Goal: Register for event/course

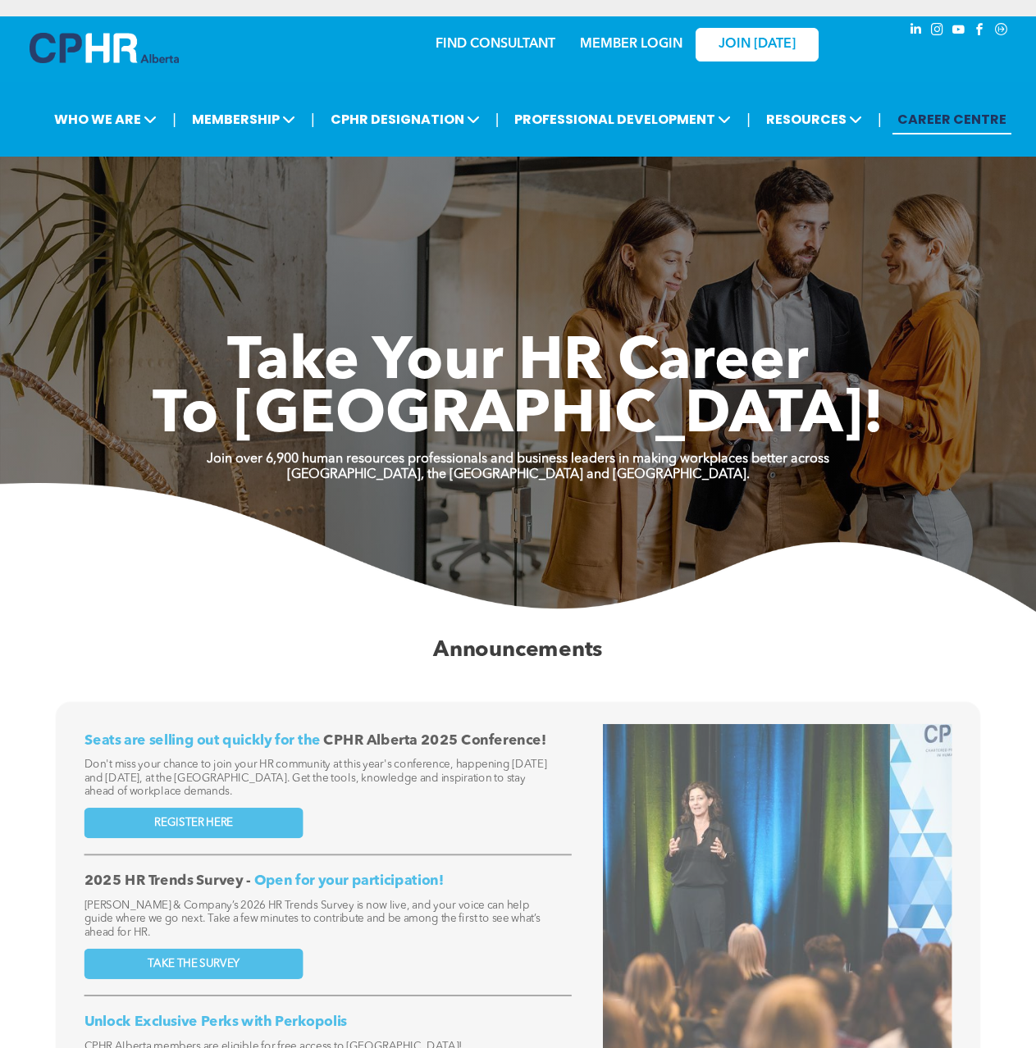
click at [654, 46] on link "MEMBER LOGIN" at bounding box center [631, 44] width 103 height 13
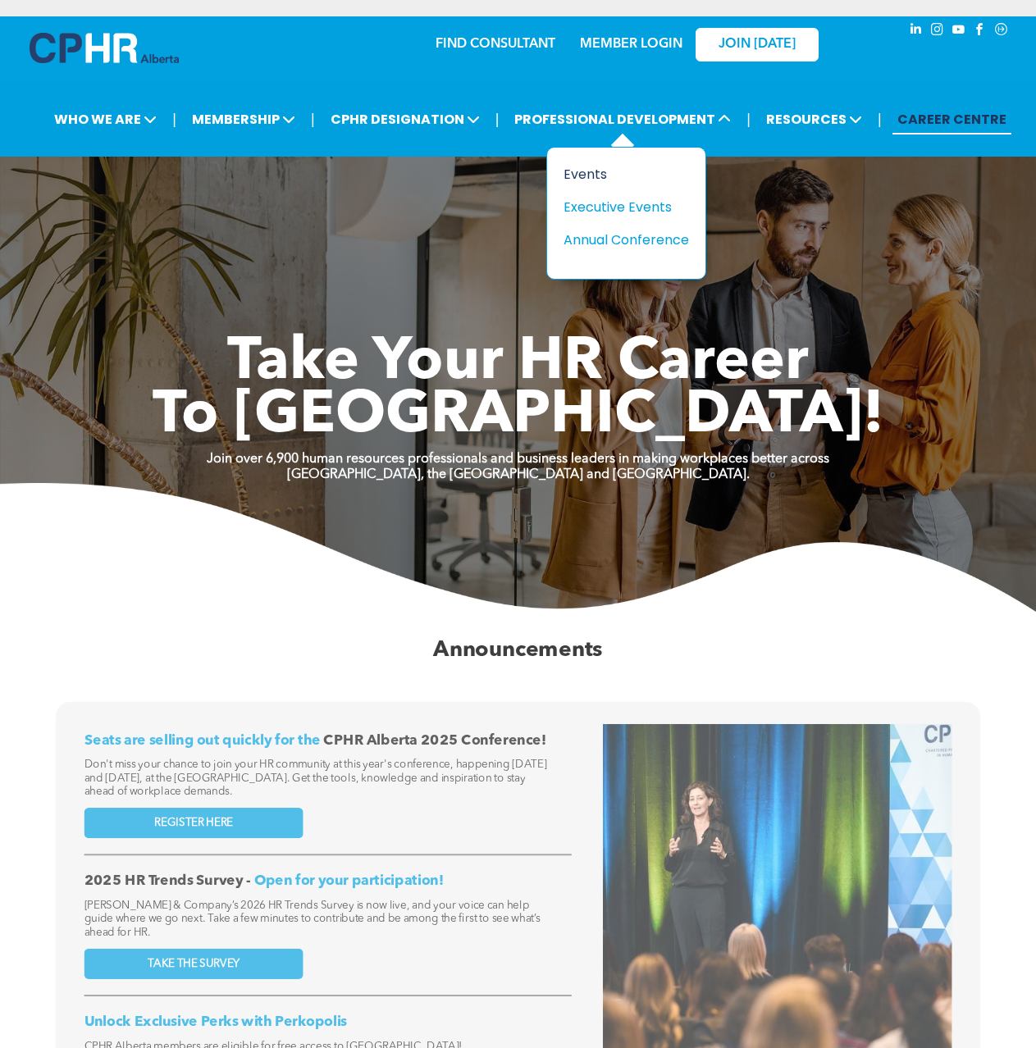
click at [587, 176] on div "Events" at bounding box center [619, 174] width 113 height 21
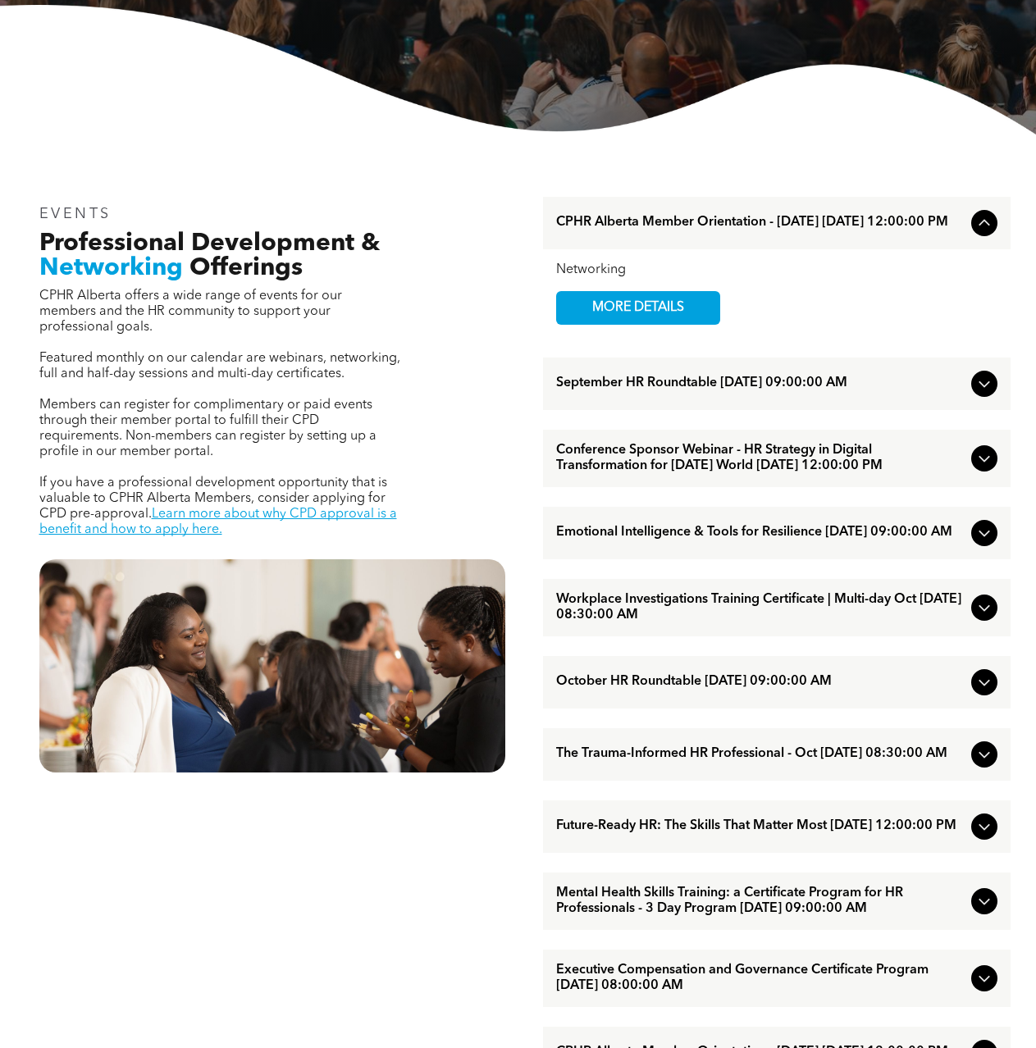
scroll to position [492, 0]
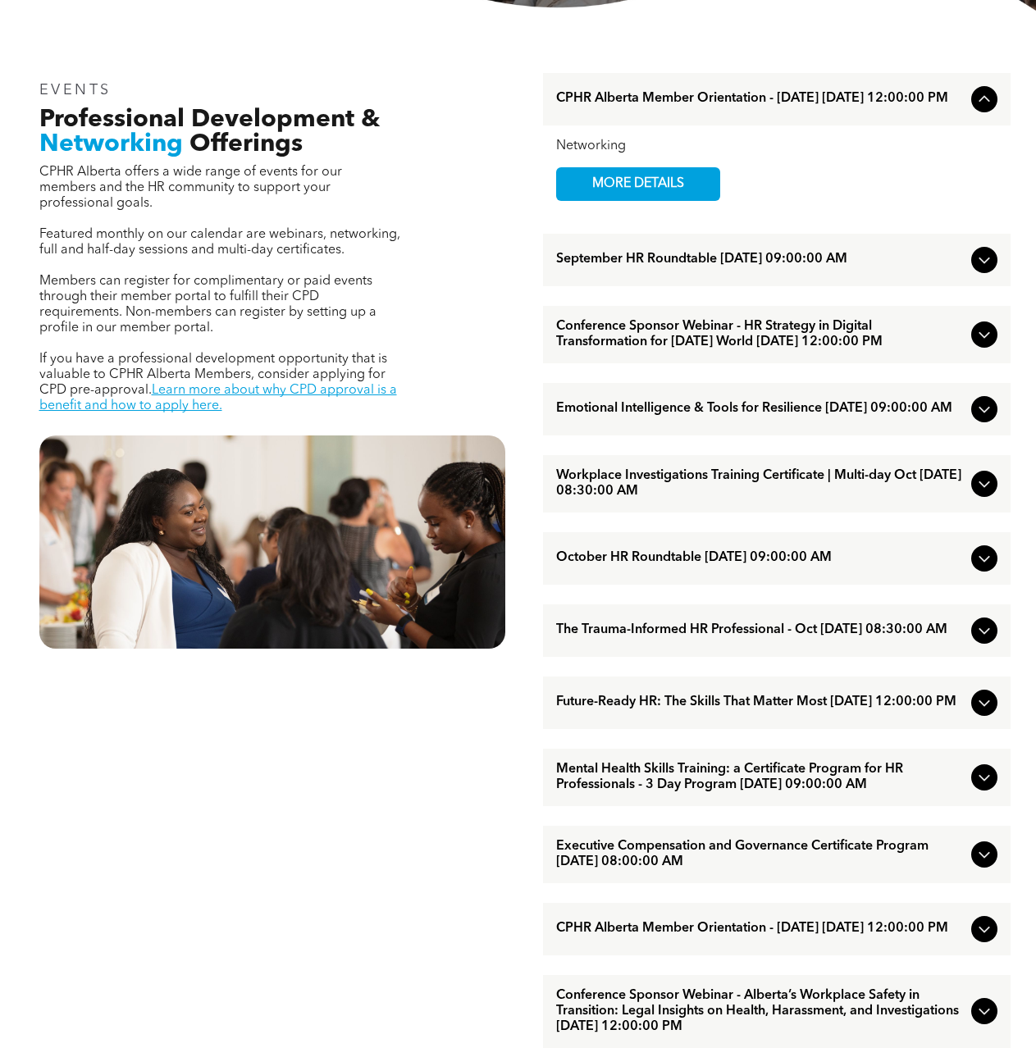
click at [976, 640] on icon at bounding box center [984, 631] width 20 height 20
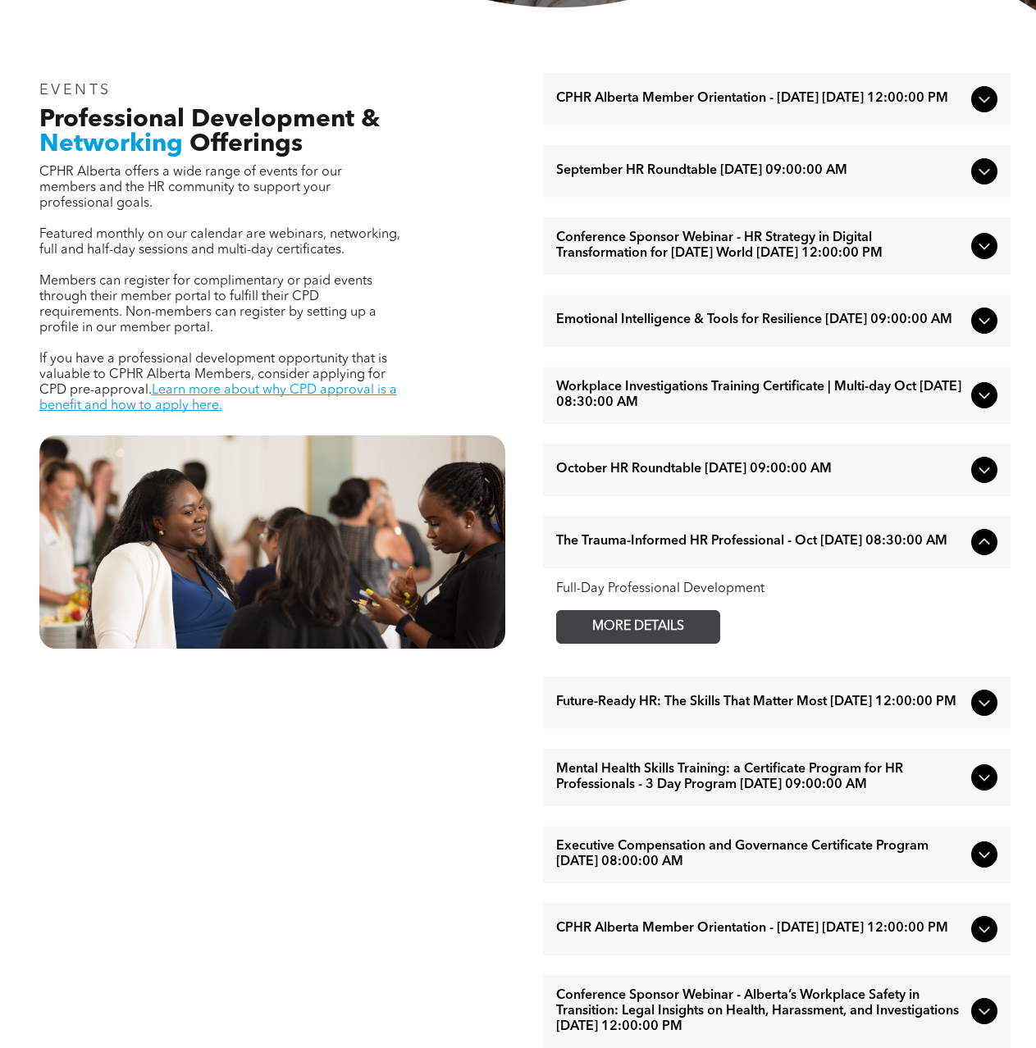
click at [599, 643] on span "MORE DETAILS" at bounding box center [638, 627] width 130 height 32
